Goal: Task Accomplishment & Management: Manage account settings

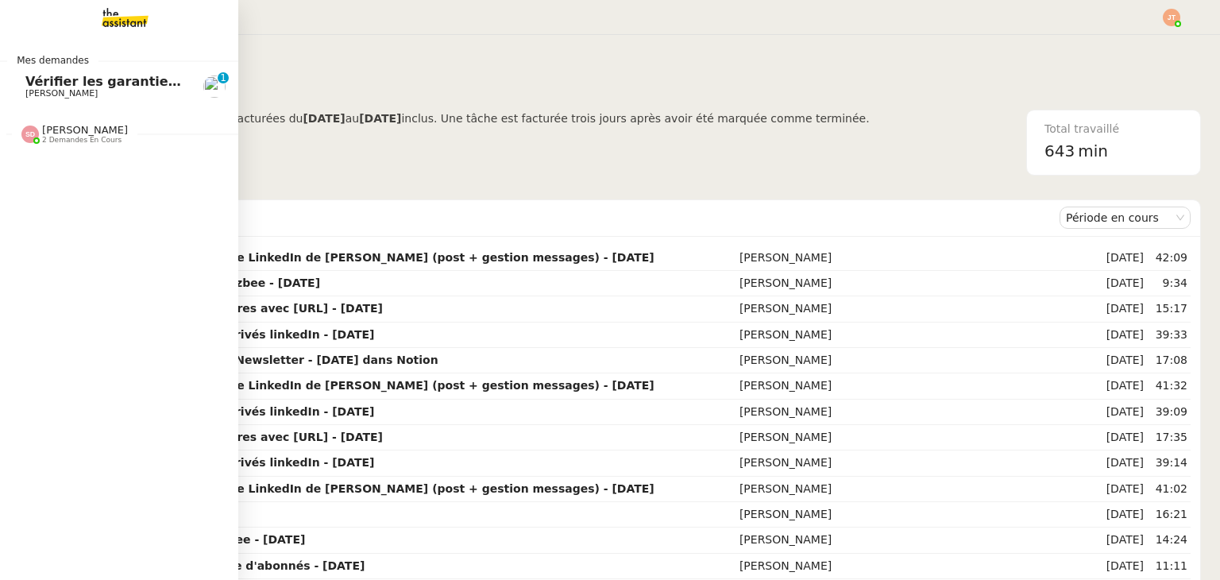
click at [56, 79] on span "Vérifier les garanties du locataire" at bounding box center [145, 81] width 241 height 15
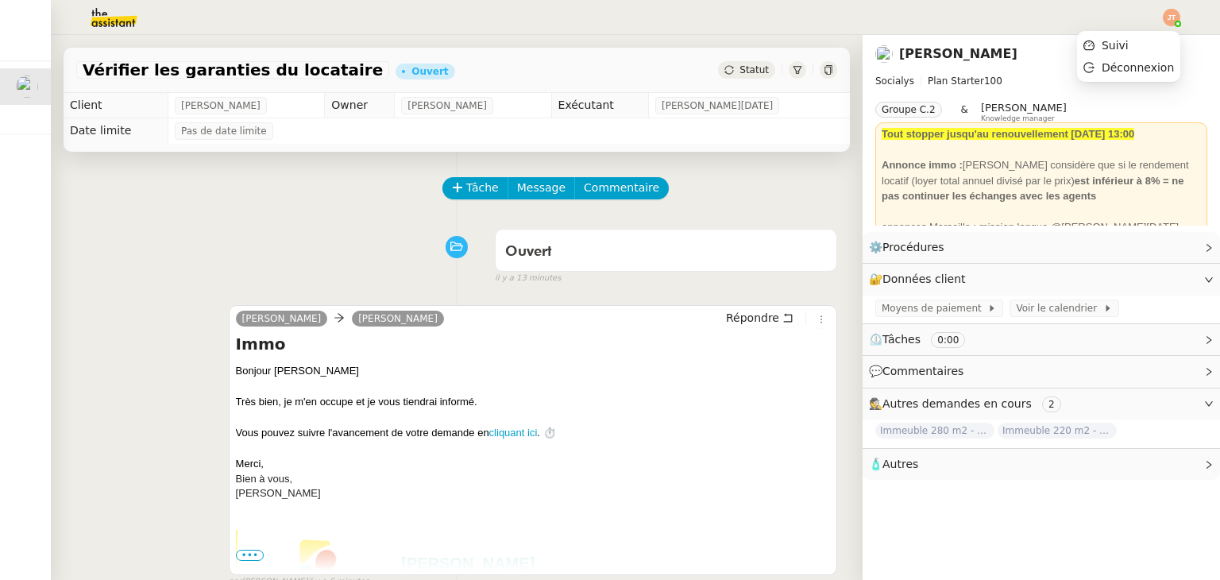
click at [1175, 20] on img at bounding box center [1171, 17] width 17 height 17
click at [1131, 56] on li "Déconnexion" at bounding box center [1128, 67] width 103 height 22
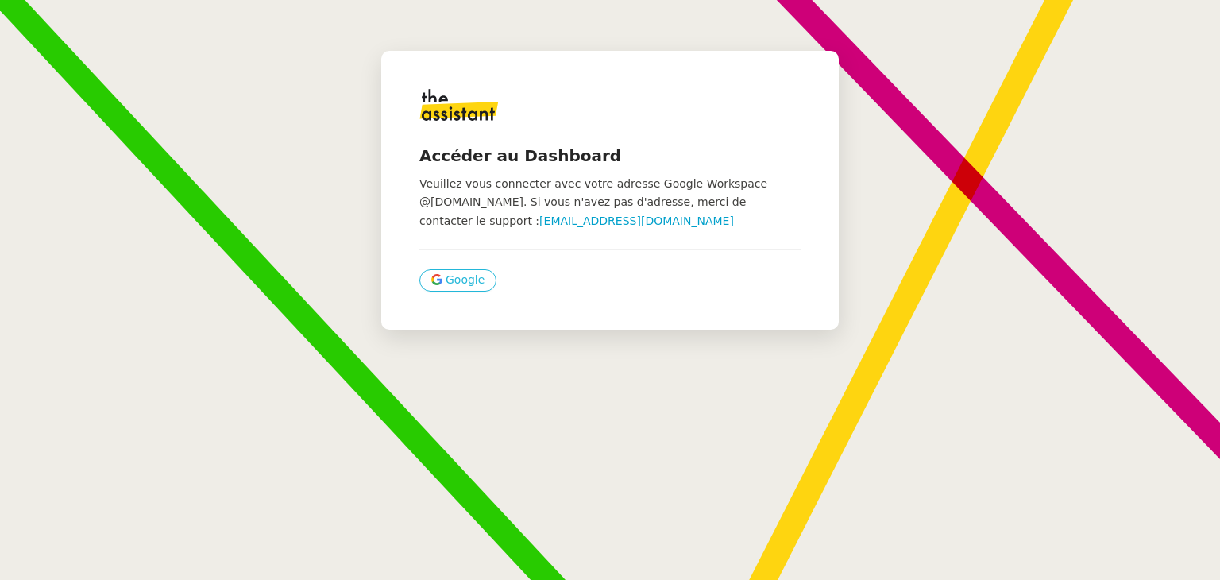
click at [479, 281] on button "Google" at bounding box center [457, 280] width 77 height 22
